Goal: Transaction & Acquisition: Subscribe to service/newsletter

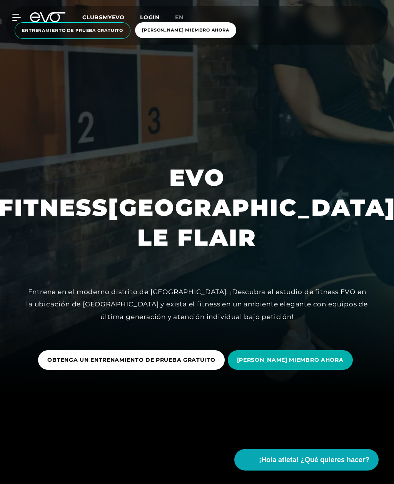
scroll to position [88, 0]
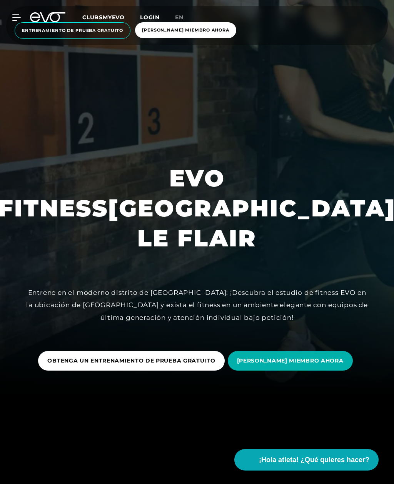
click at [203, 32] on span "[PERSON_NAME] MIEMBRO AHORA" at bounding box center [185, 30] width 87 height 7
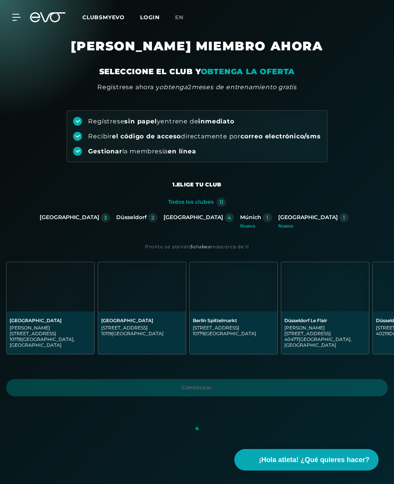
click at [330, 320] on div "Düsseldorf Le Flair" at bounding box center [325, 321] width 82 height 6
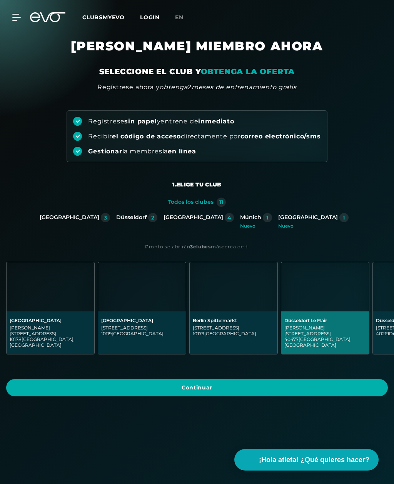
click at [323, 384] on span "Continuar" at bounding box center [196, 388] width 363 height 8
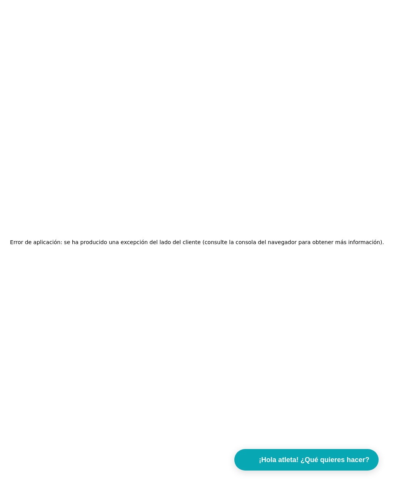
click at [345, 457] on span "¡Hola atleta! ¿Qué quieres hacer?" at bounding box center [314, 460] width 110 height 10
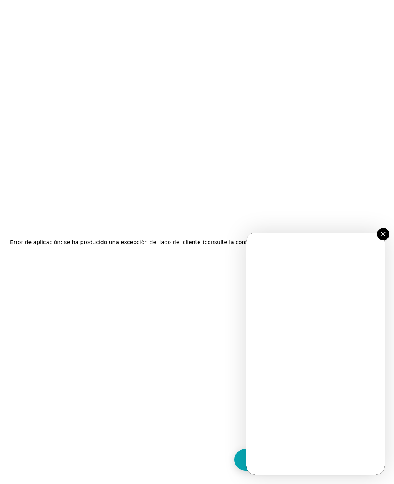
click at [384, 233] on img at bounding box center [383, 234] width 4 height 4
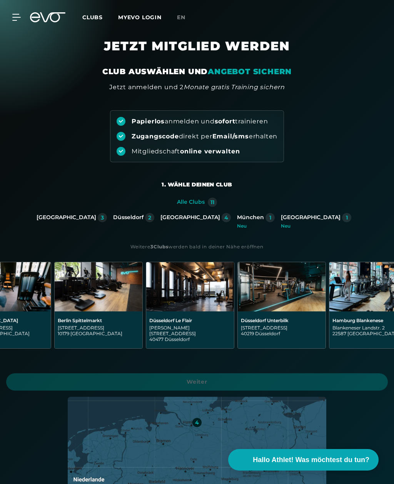
scroll to position [0, 135]
click at [293, 316] on div "Düsseldorf Unterbilk Gladbacherstraße 6 40219 Düsseldorf" at bounding box center [281, 329] width 88 height 37
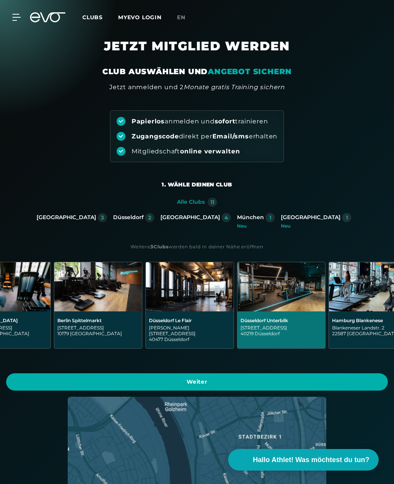
click at [296, 378] on span "Weiter" at bounding box center [196, 382] width 363 height 8
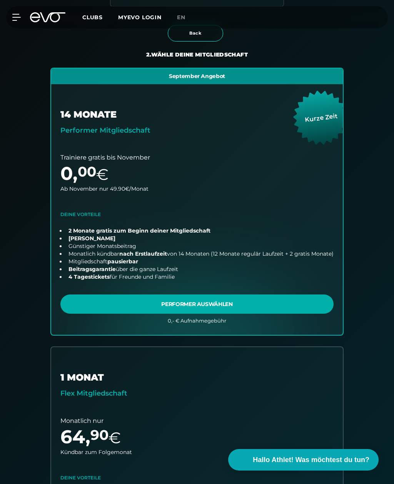
scroll to position [162, 0]
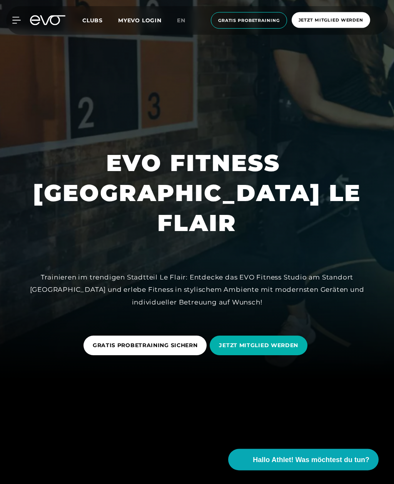
scroll to position [104, 0]
click at [284, 350] on span "JETZT MITGLIED WERDEN" at bounding box center [258, 345] width 79 height 8
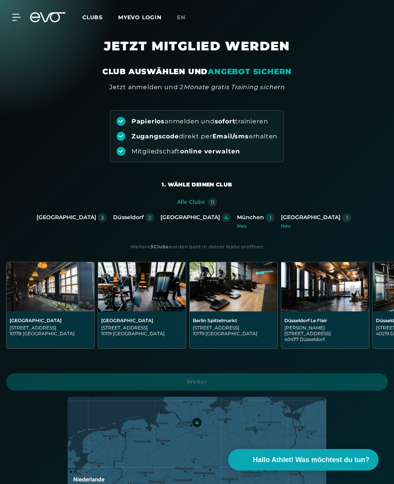
click at [329, 298] on img at bounding box center [325, 286] width 88 height 49
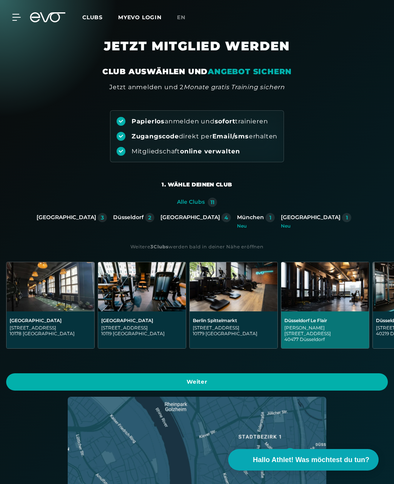
click at [297, 378] on span "Weiter" at bounding box center [196, 382] width 363 height 8
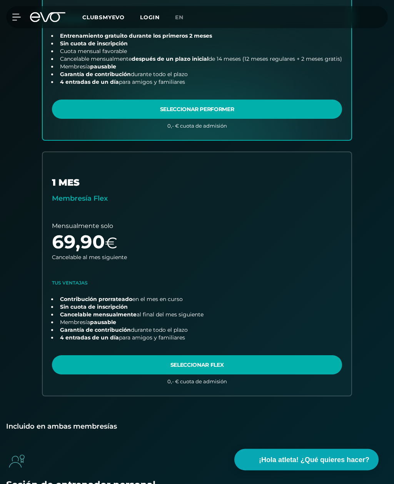
scroll to position [351, 0]
click at [241, 365] on link "Elegir plan" at bounding box center [197, 273] width 308 height 243
